Goal: Task Accomplishment & Management: Use online tool/utility

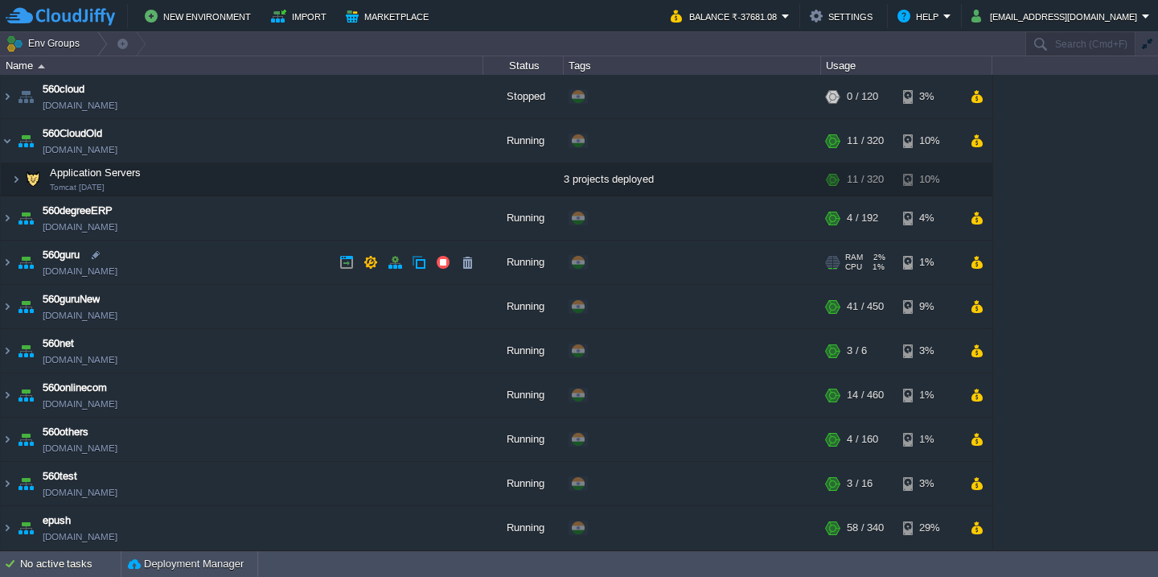
click at [259, 273] on td "560guru [DOMAIN_NAME]" at bounding box center [242, 263] width 483 height 44
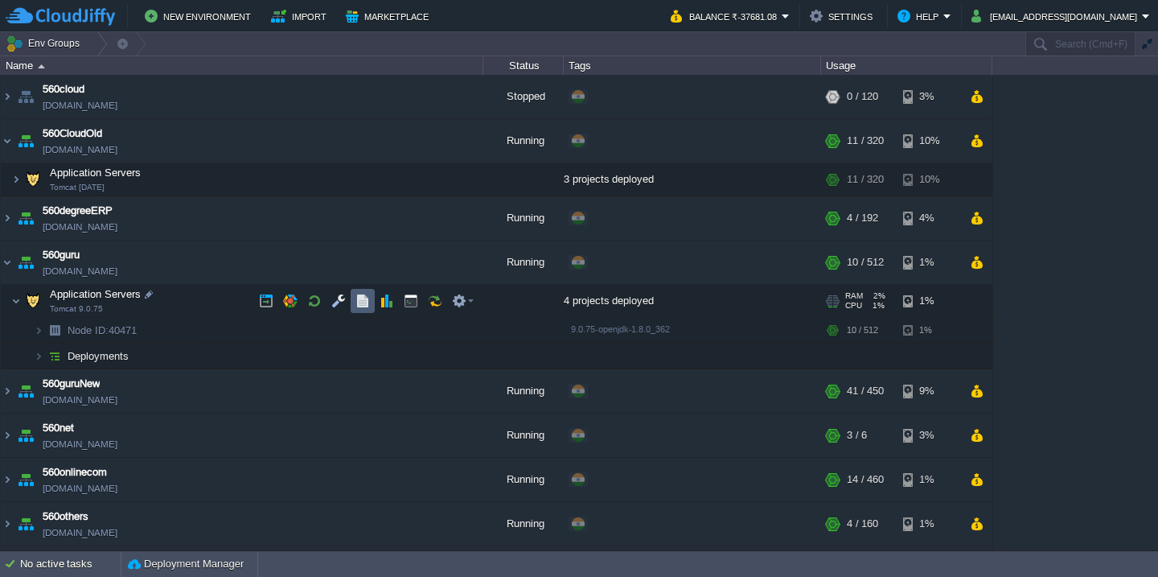
click at [366, 305] on button "button" at bounding box center [363, 301] width 14 height 14
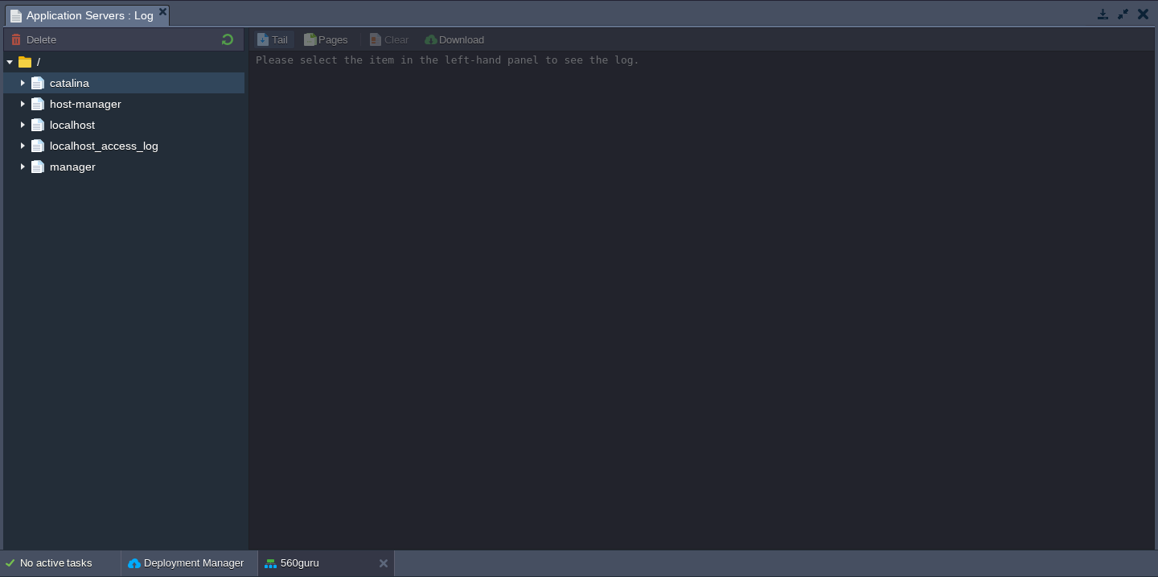
click at [23, 88] on img at bounding box center [22, 82] width 13 height 21
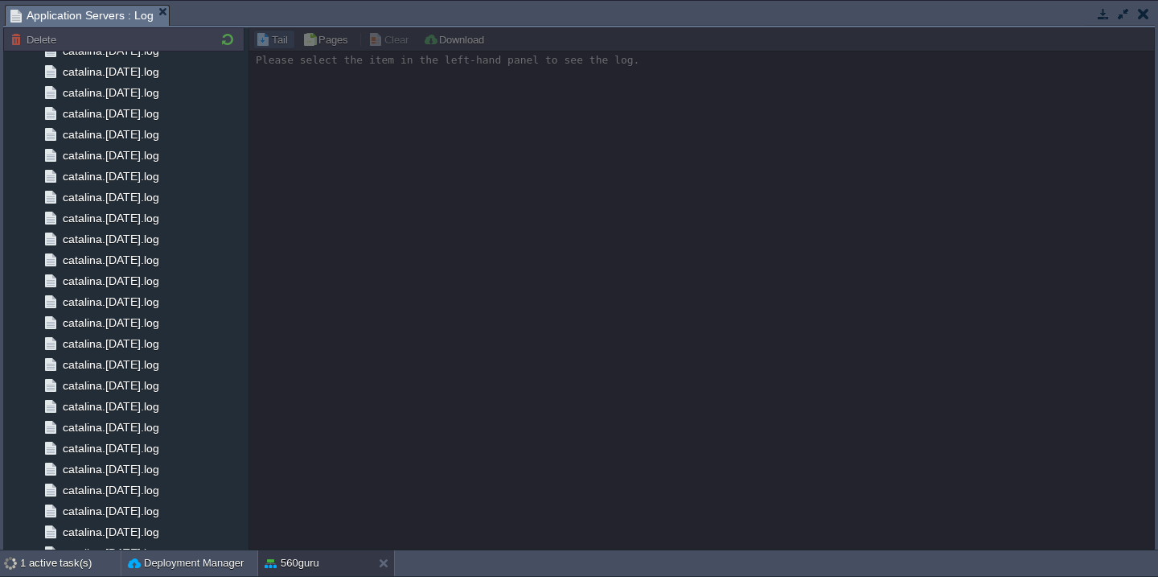
scroll to position [1552, 0]
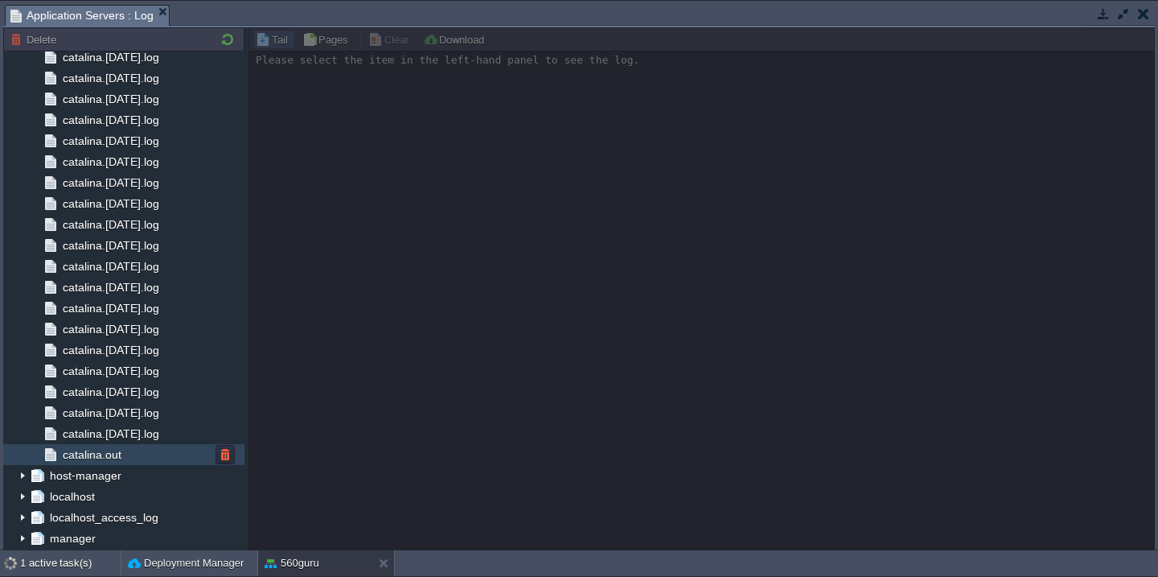
click at [173, 454] on div "catalina.out" at bounding box center [123, 454] width 241 height 21
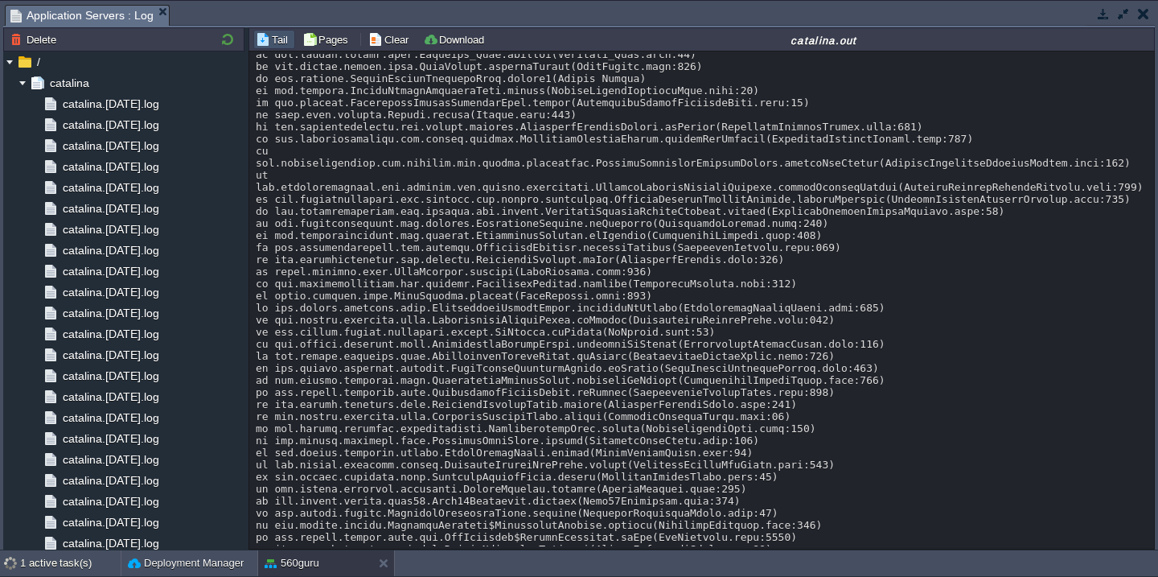
scroll to position [29620, 0]
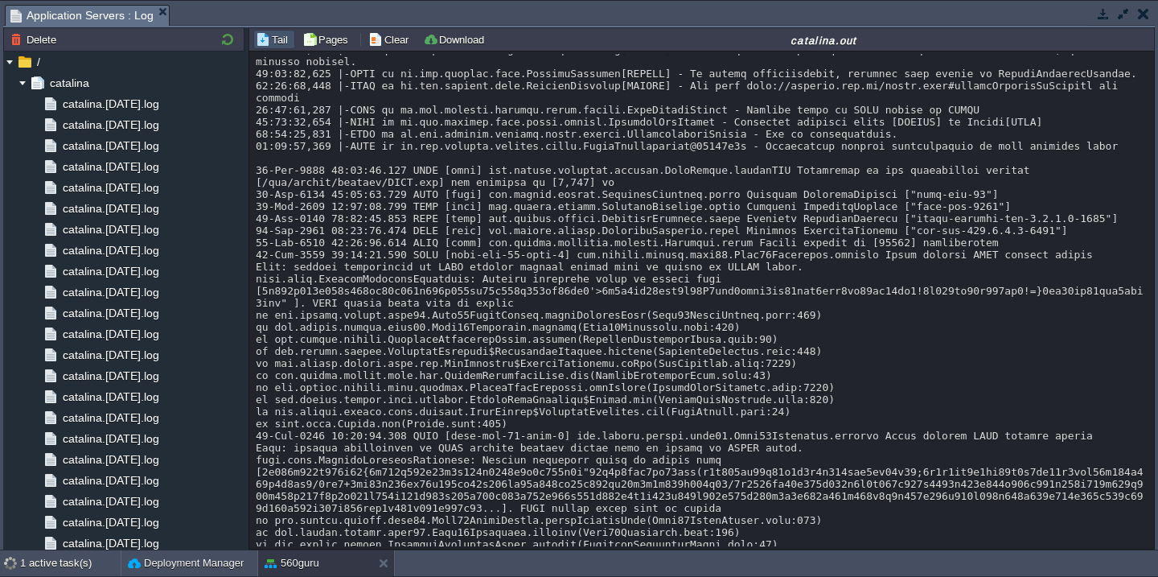
scroll to position [28120, 0]
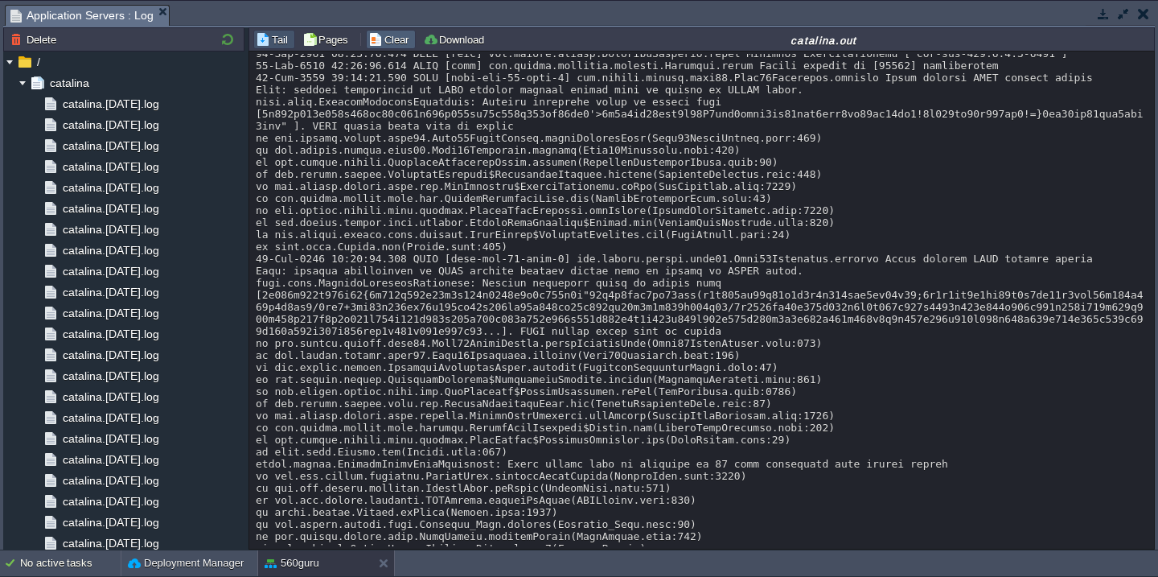
click at [375, 48] on td "Clear" at bounding box center [391, 39] width 50 height 19
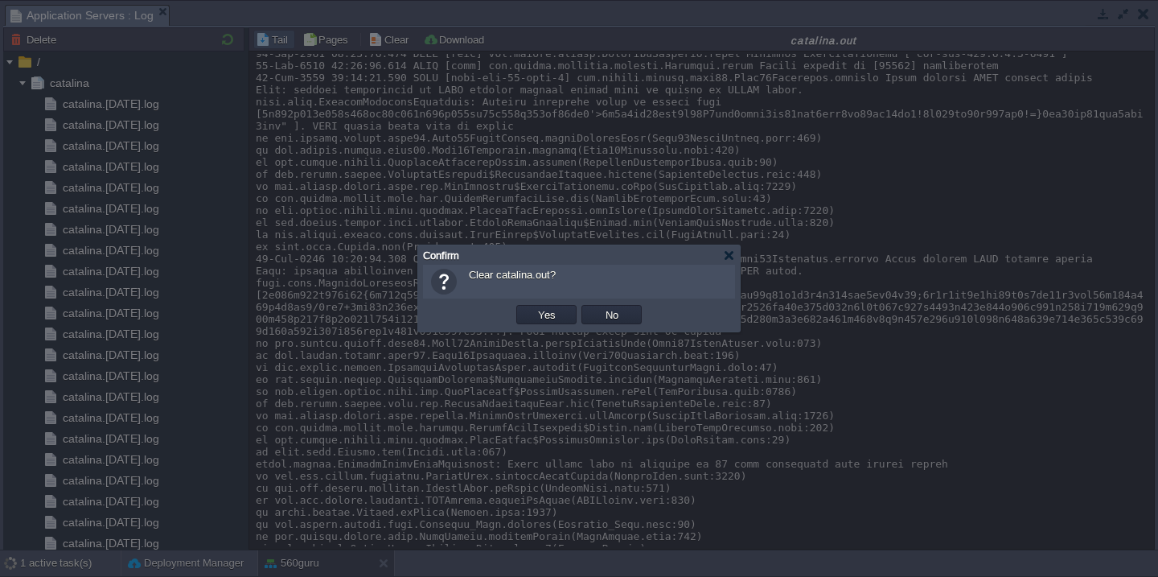
click at [533, 307] on button "Yes" at bounding box center [546, 314] width 27 height 14
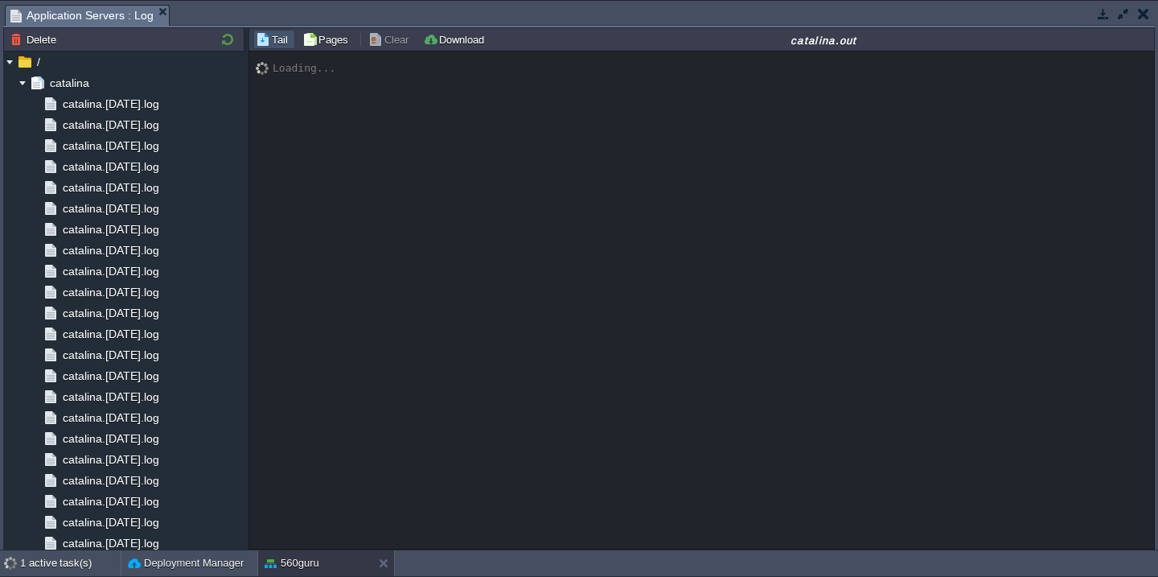
scroll to position [0, 0]
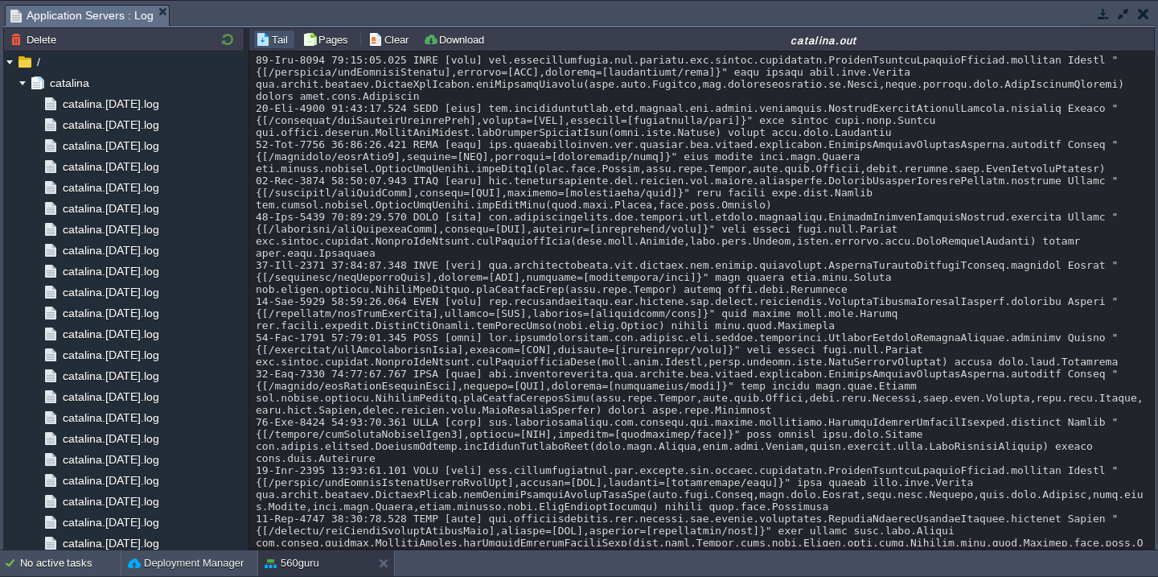
scroll to position [12548, 0]
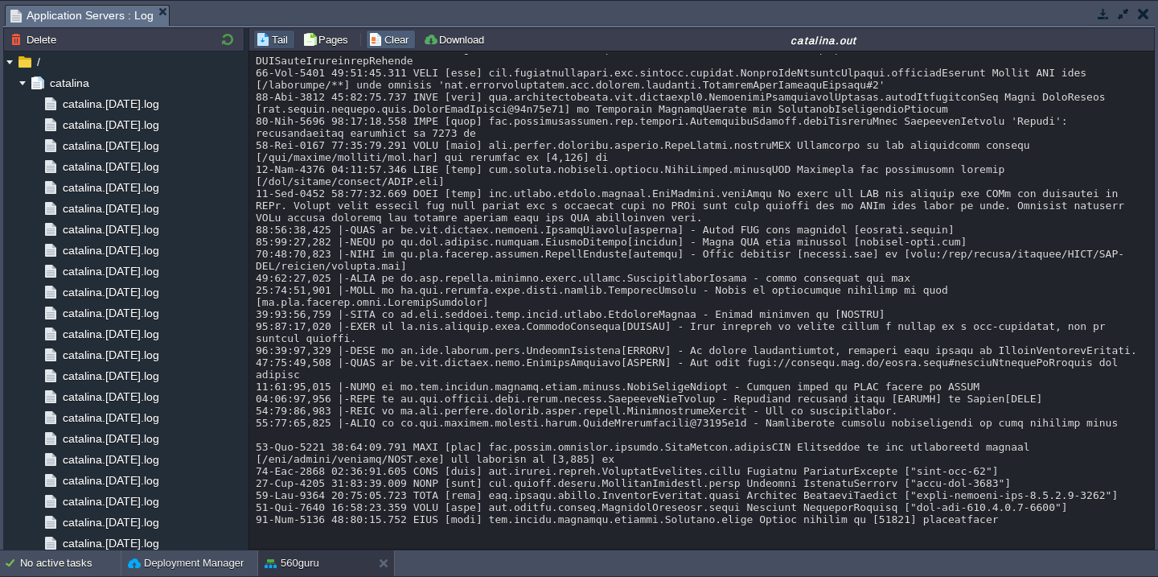
click at [385, 33] on button "Clear" at bounding box center [390, 39] width 45 height 14
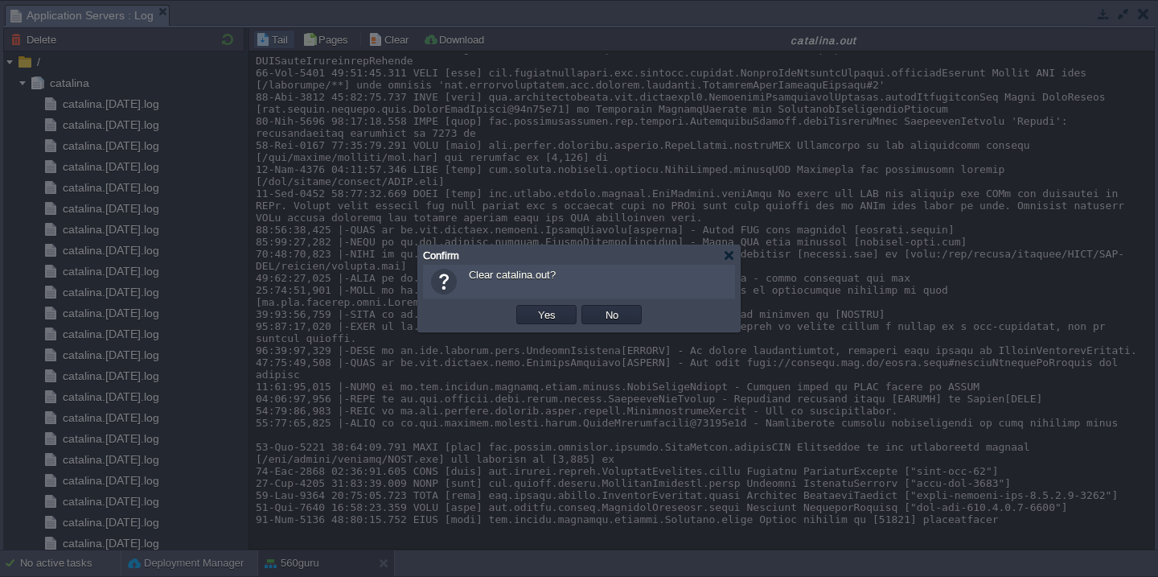
click at [533, 307] on button "Yes" at bounding box center [546, 314] width 27 height 14
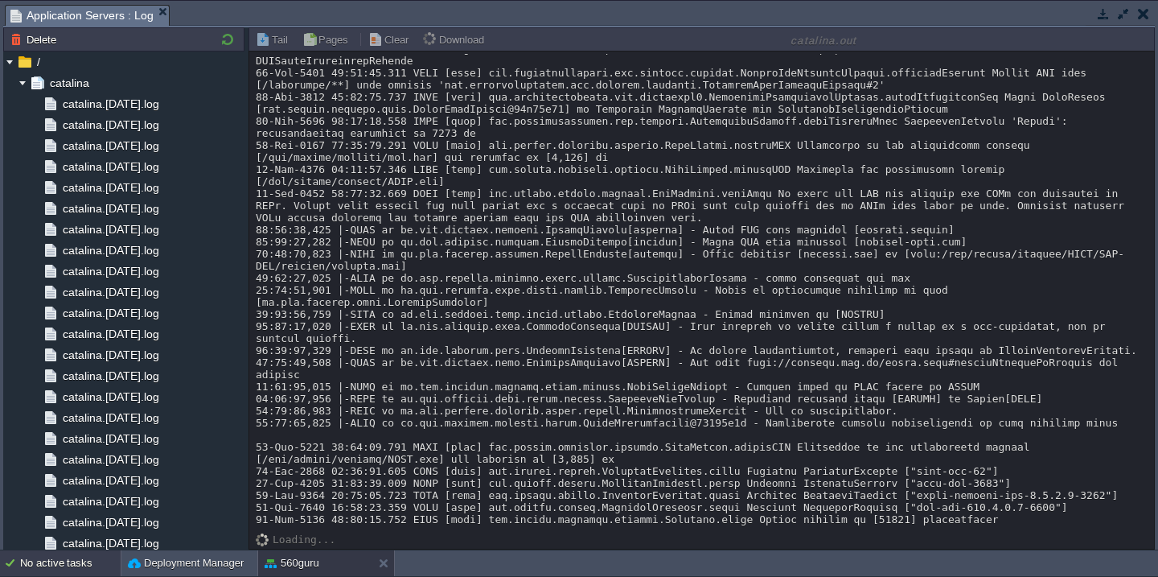
click at [44, 570] on div "No active tasks" at bounding box center [70, 563] width 101 height 26
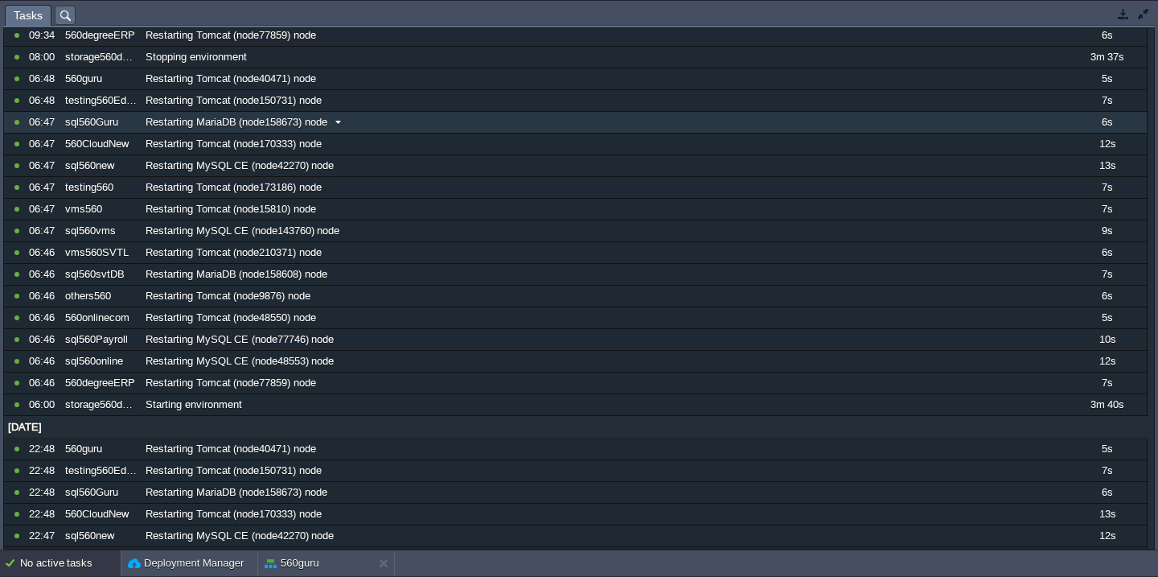
scroll to position [0, 0]
